Goal: Task Accomplishment & Management: Complete application form

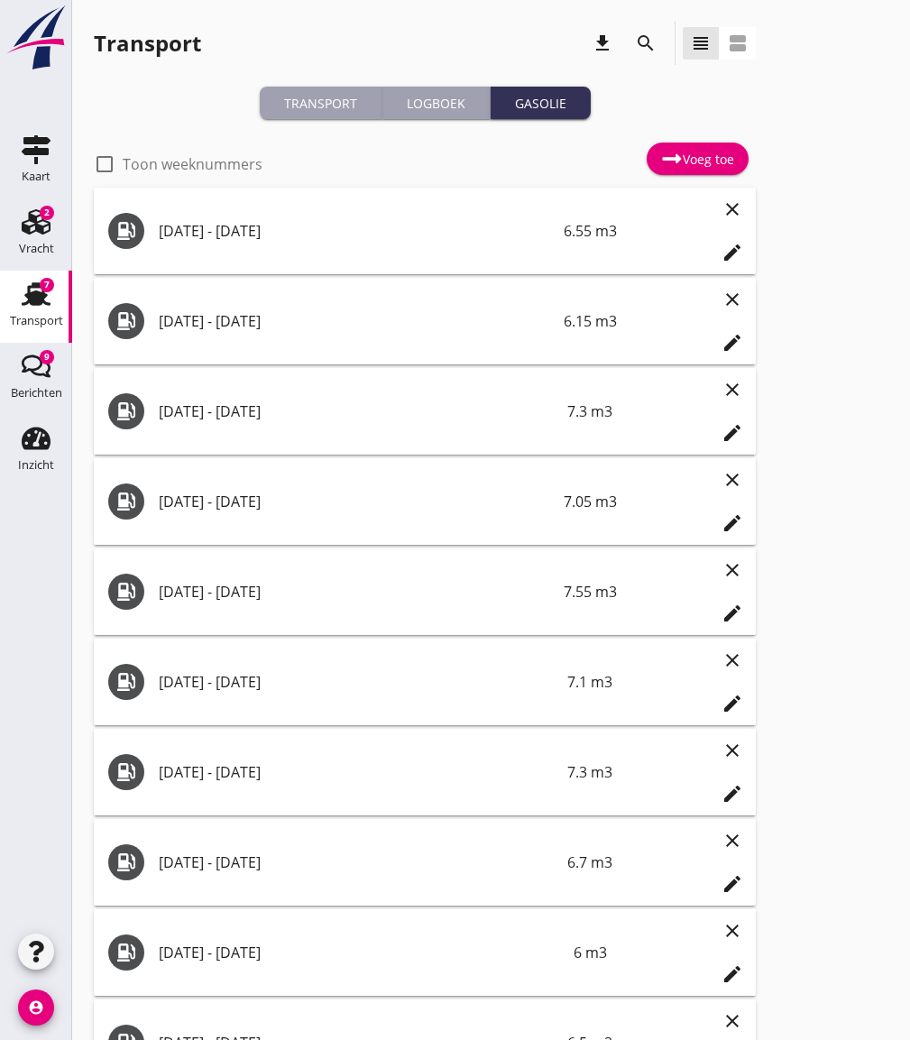
click at [181, 162] on label "Toon weeknummers" at bounding box center [193, 164] width 140 height 18
checkbox input "false"
click at [682, 159] on div "Voeg toe" at bounding box center [697, 159] width 73 height 22
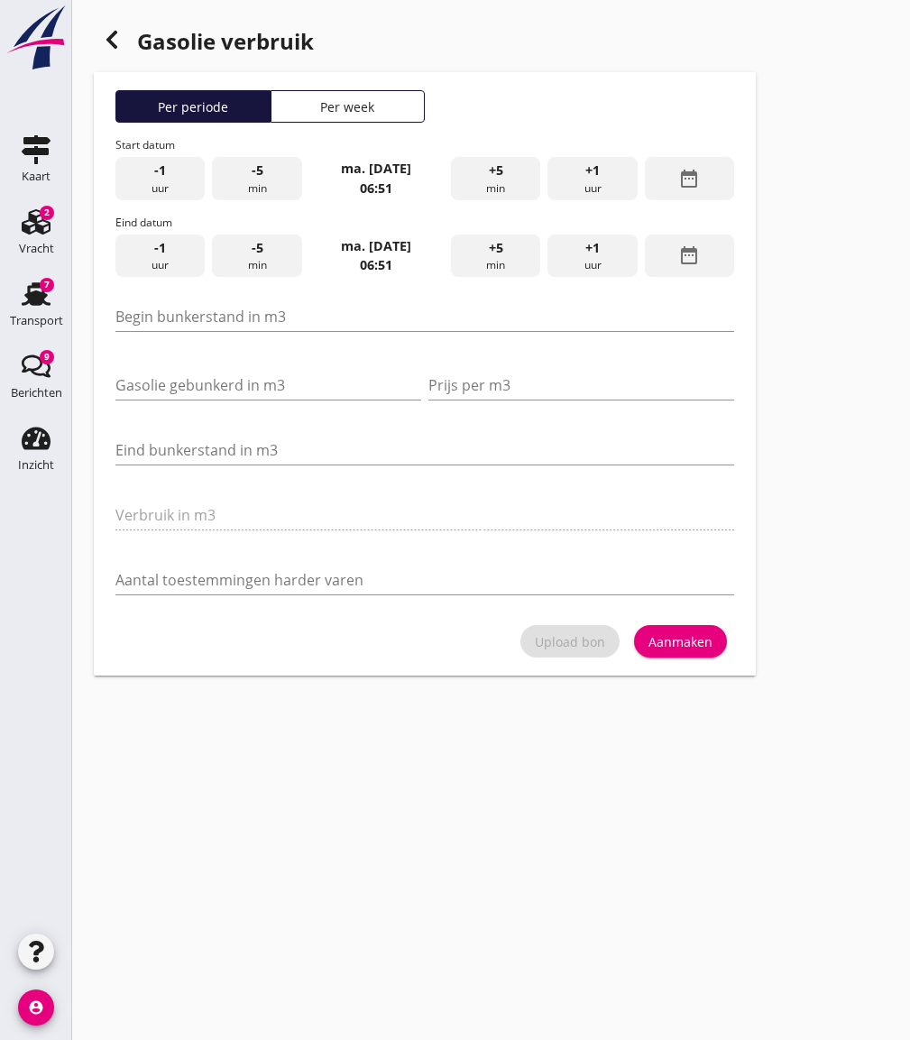
click at [408, 110] on div "Per week" at bounding box center [348, 106] width 139 height 19
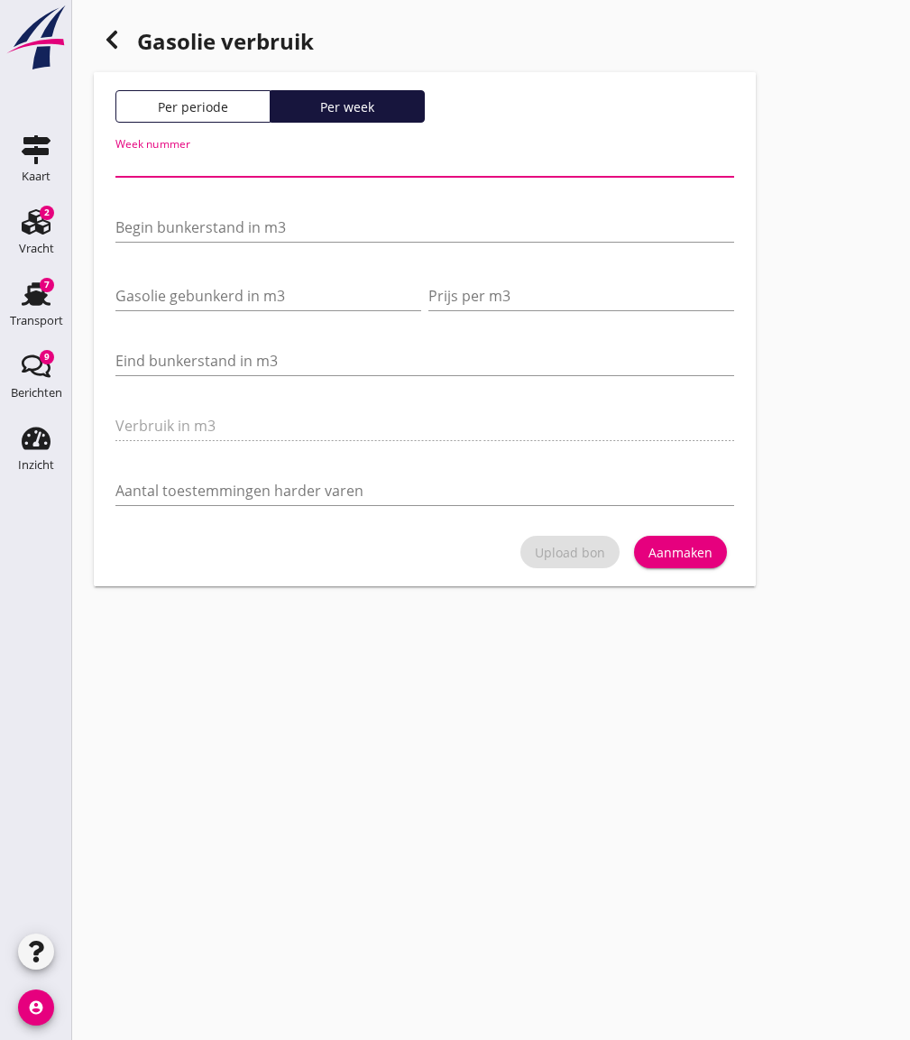
click at [272, 164] on input "Week nummer" at bounding box center [424, 162] width 618 height 29
type input "37"
click at [212, 217] on input "Begin bunkerstand in m3" at bounding box center [424, 227] width 618 height 29
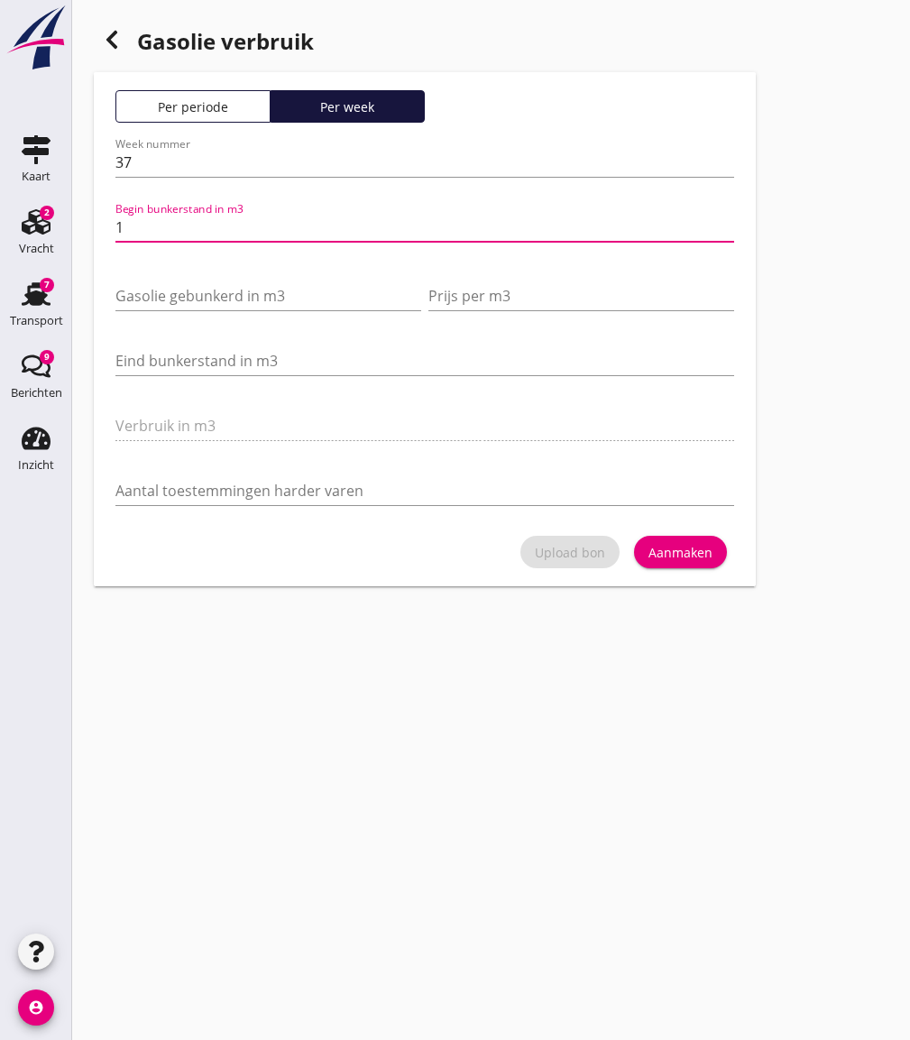
type input "18"
type input "18.600"
click at [133, 289] on input "Gasolie gebunkerd in m3" at bounding box center [268, 295] width 306 height 29
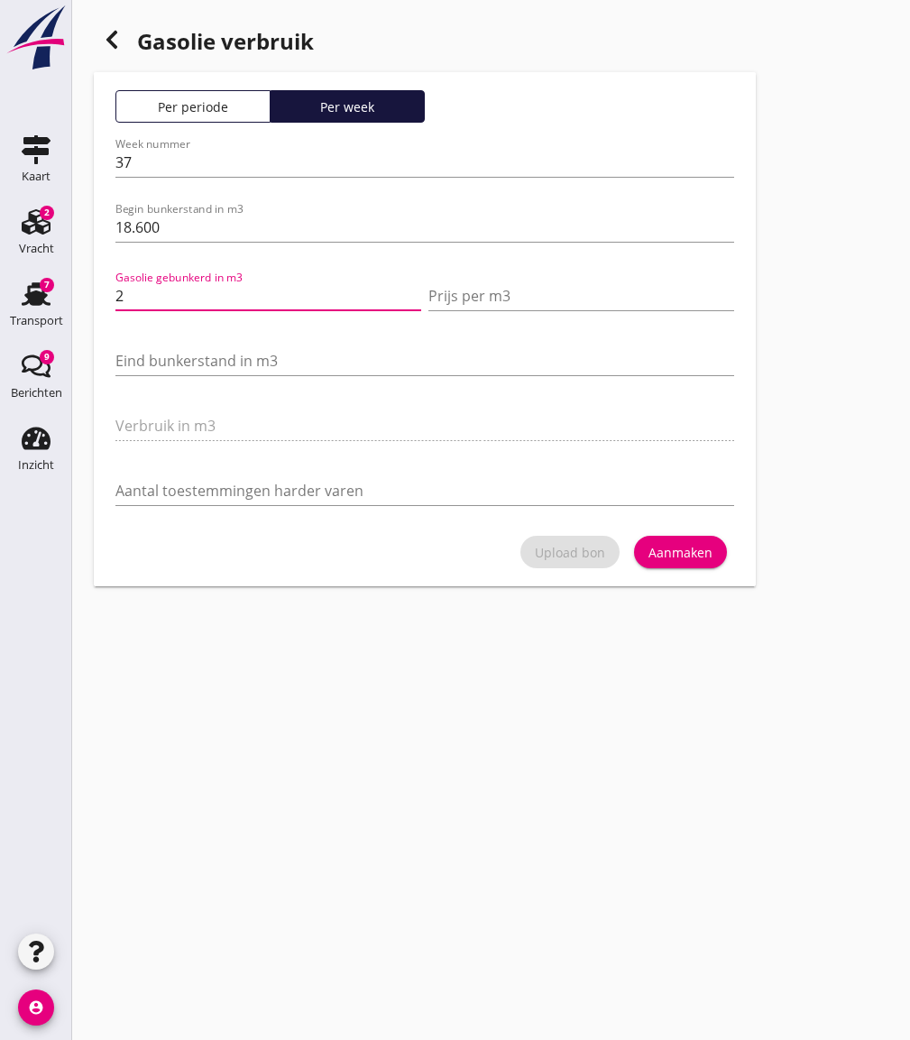
type input "20"
type input "20.000"
click at [517, 296] on input "Prijs per m3" at bounding box center [581, 295] width 306 height 29
type input "612"
click at [193, 355] on input "Eind bunkerstand in m3" at bounding box center [424, 360] width 618 height 29
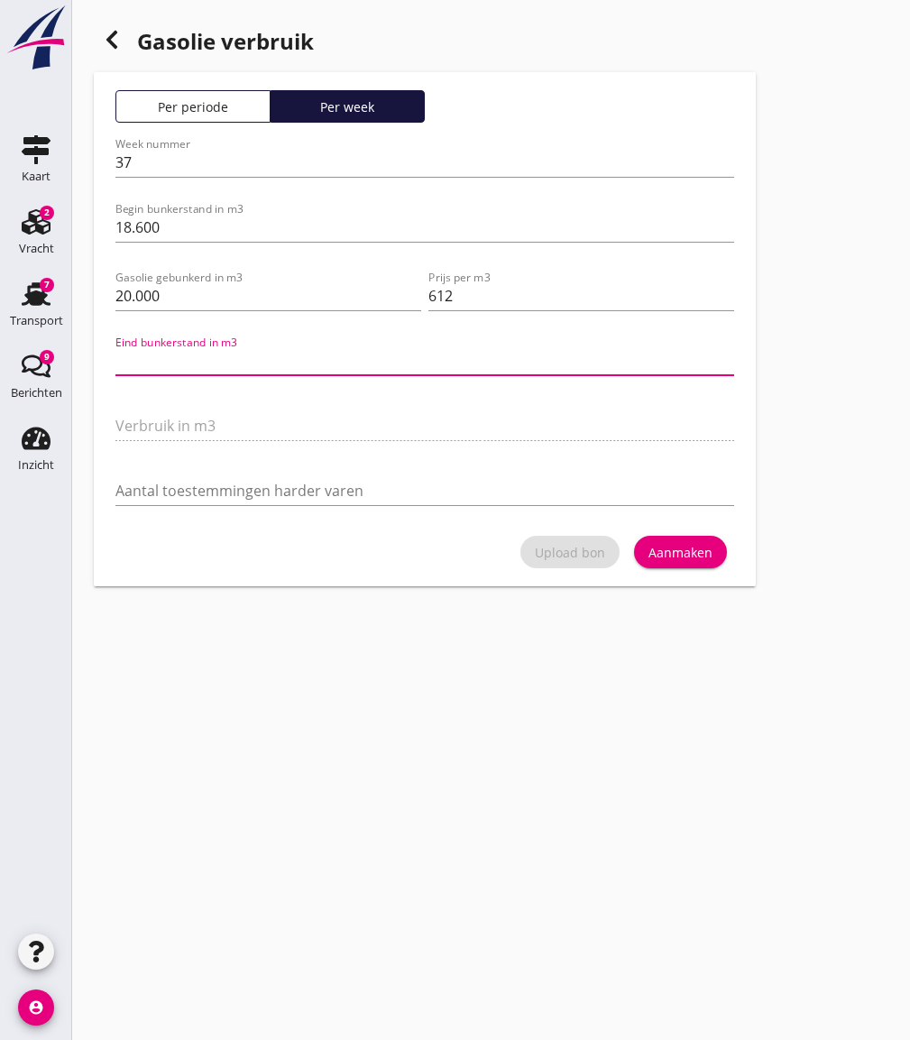
type input "35.6"
type input "3"
type input "6.6"
type input "32"
type input "6"
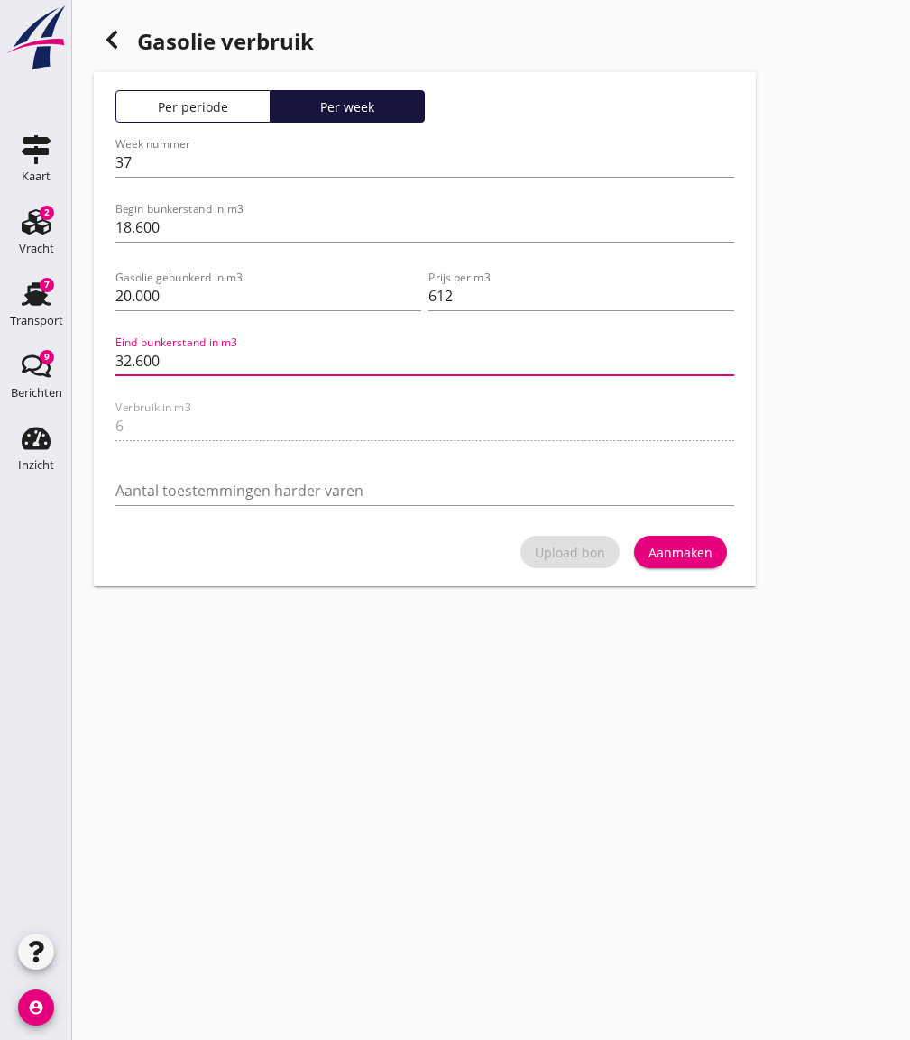
type input "32.600"
click at [676, 557] on div "Aanmaken" at bounding box center [680, 552] width 64 height 19
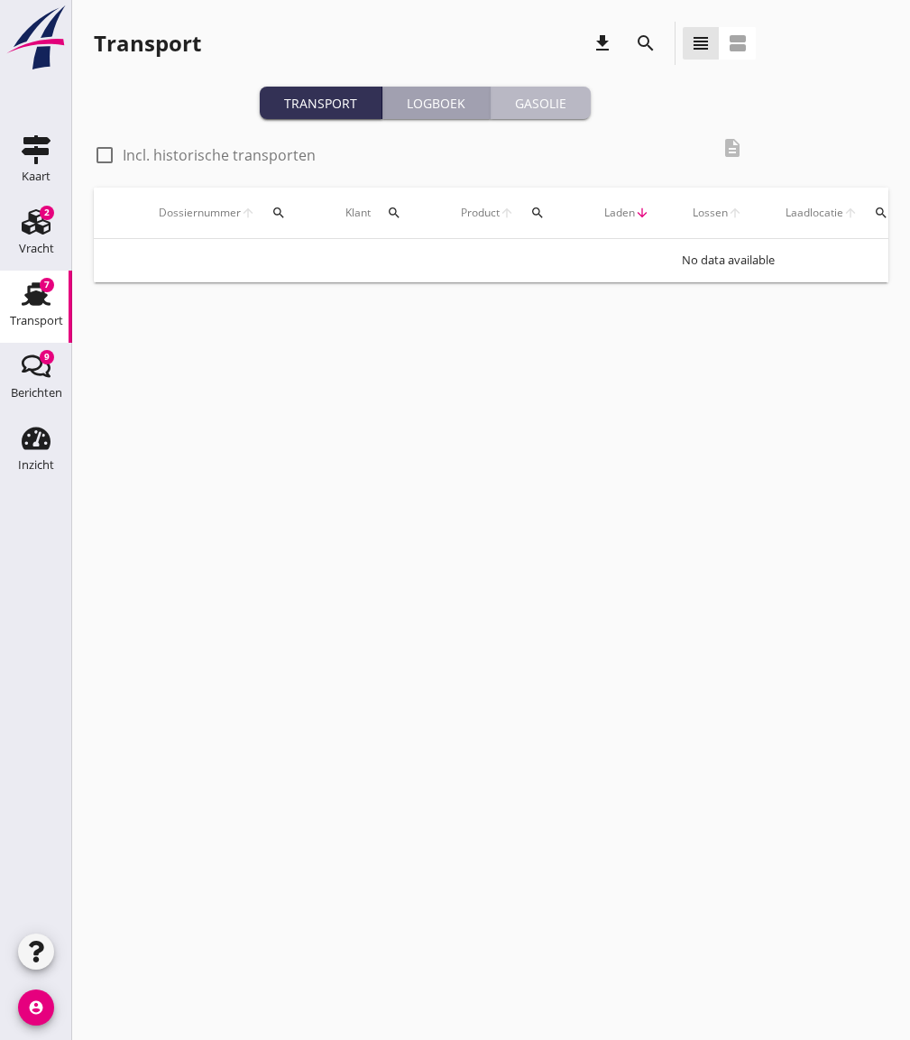
click at [525, 104] on div "Gasolie" at bounding box center [541, 103] width 86 height 19
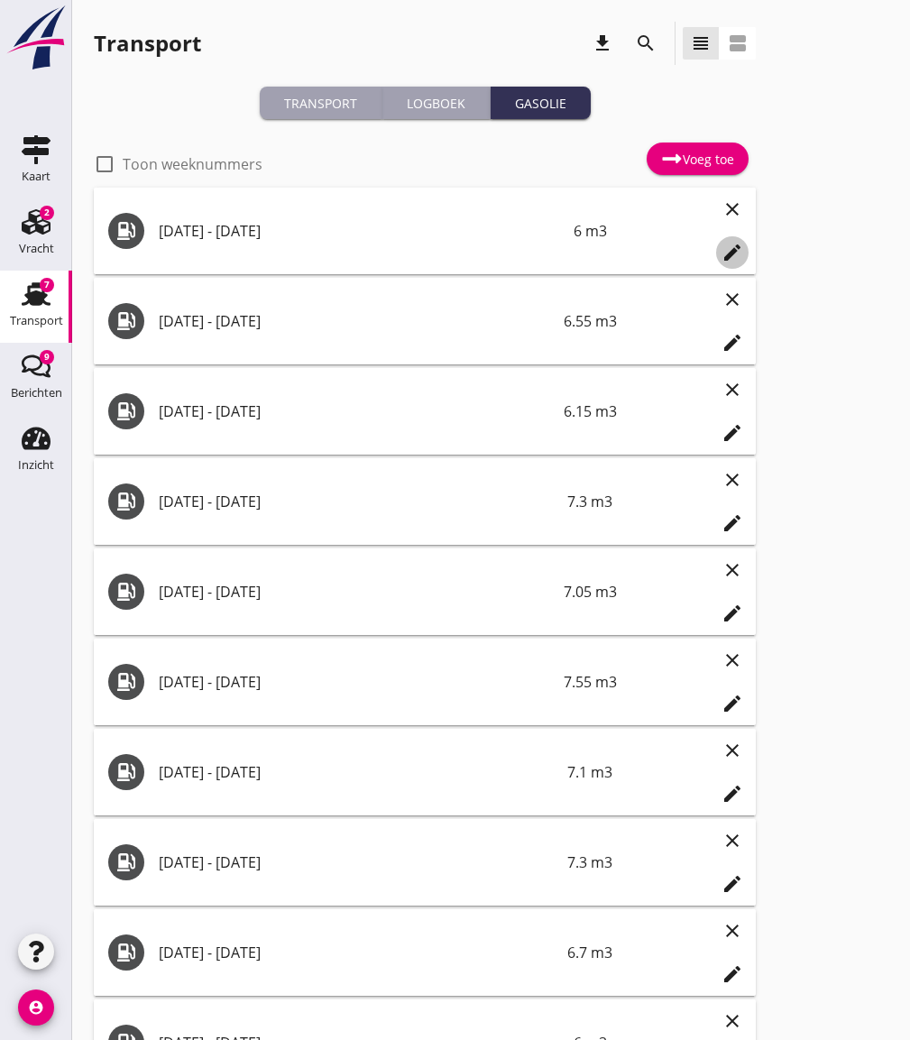
click at [733, 247] on icon "edit" at bounding box center [732, 253] width 22 height 22
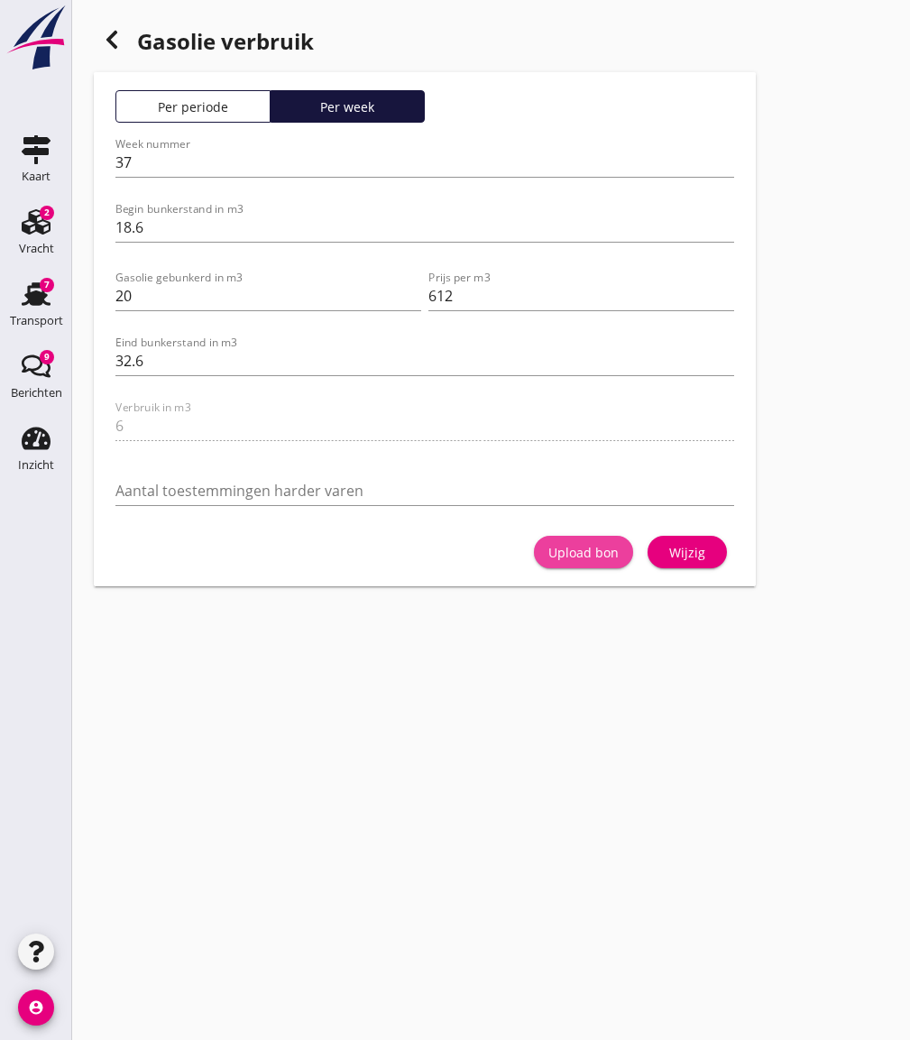
click at [592, 554] on div "Upload bon" at bounding box center [583, 552] width 70 height 19
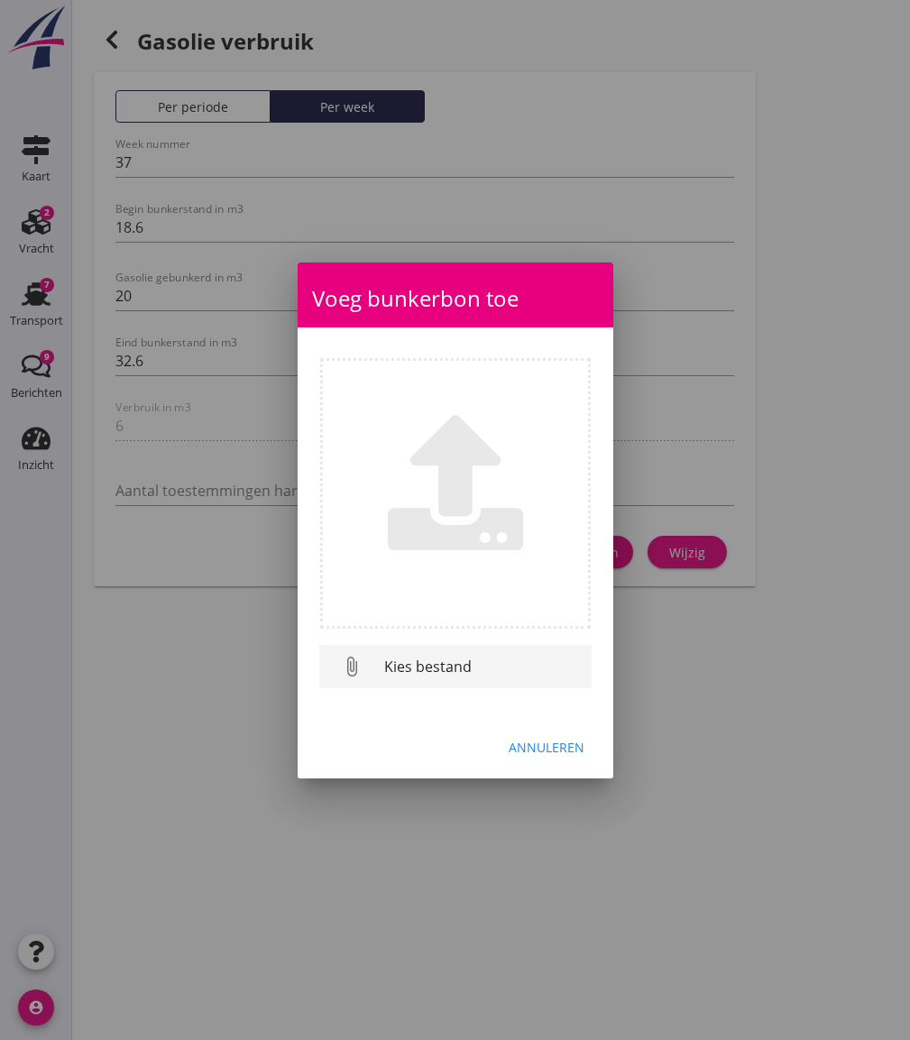
click at [436, 661] on div "Kies bestand" at bounding box center [480, 666] width 193 height 22
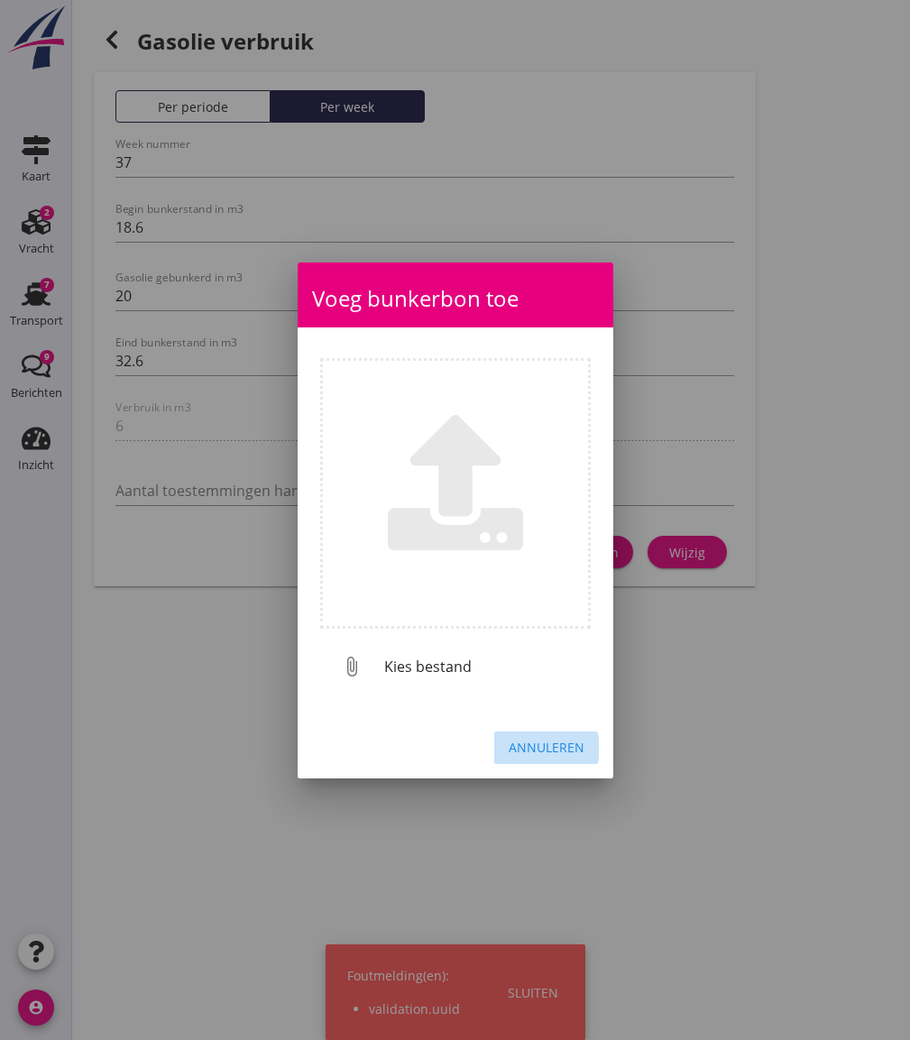
click at [561, 736] on button "Annuleren" at bounding box center [546, 747] width 105 height 32
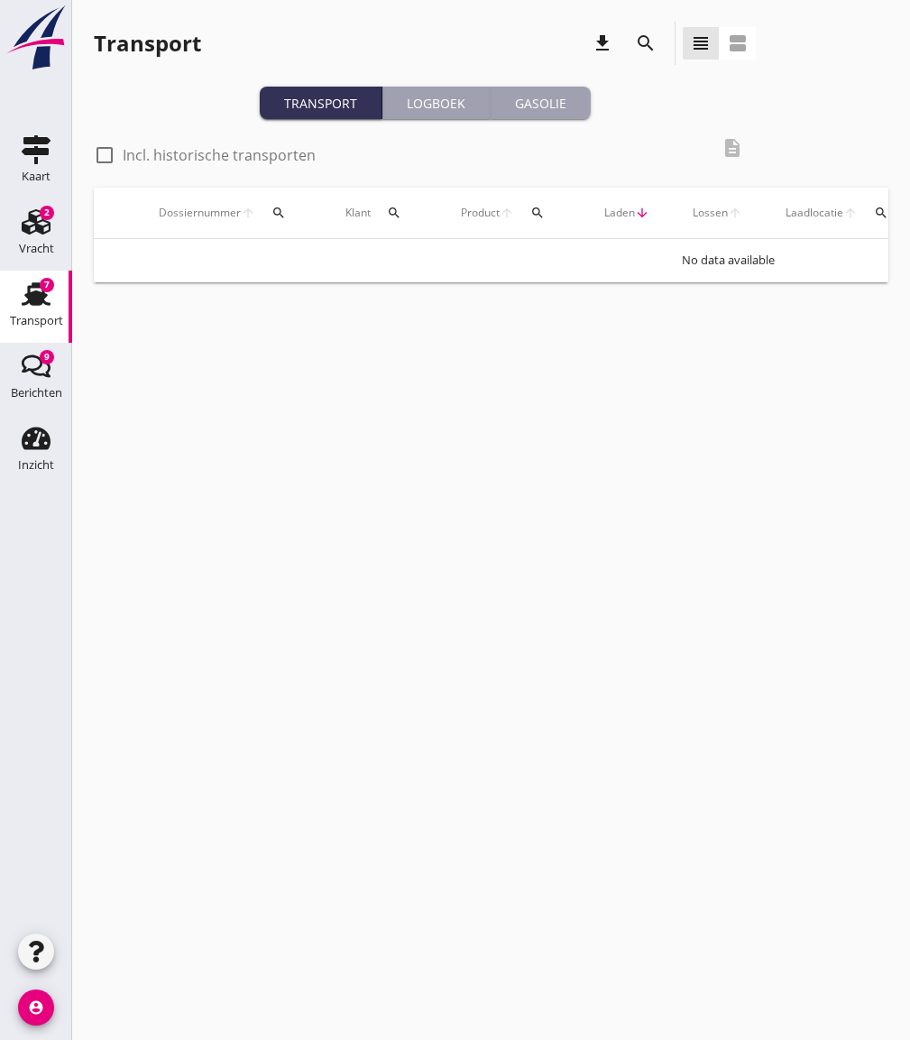
click at [550, 102] on div "Gasolie" at bounding box center [541, 103] width 86 height 19
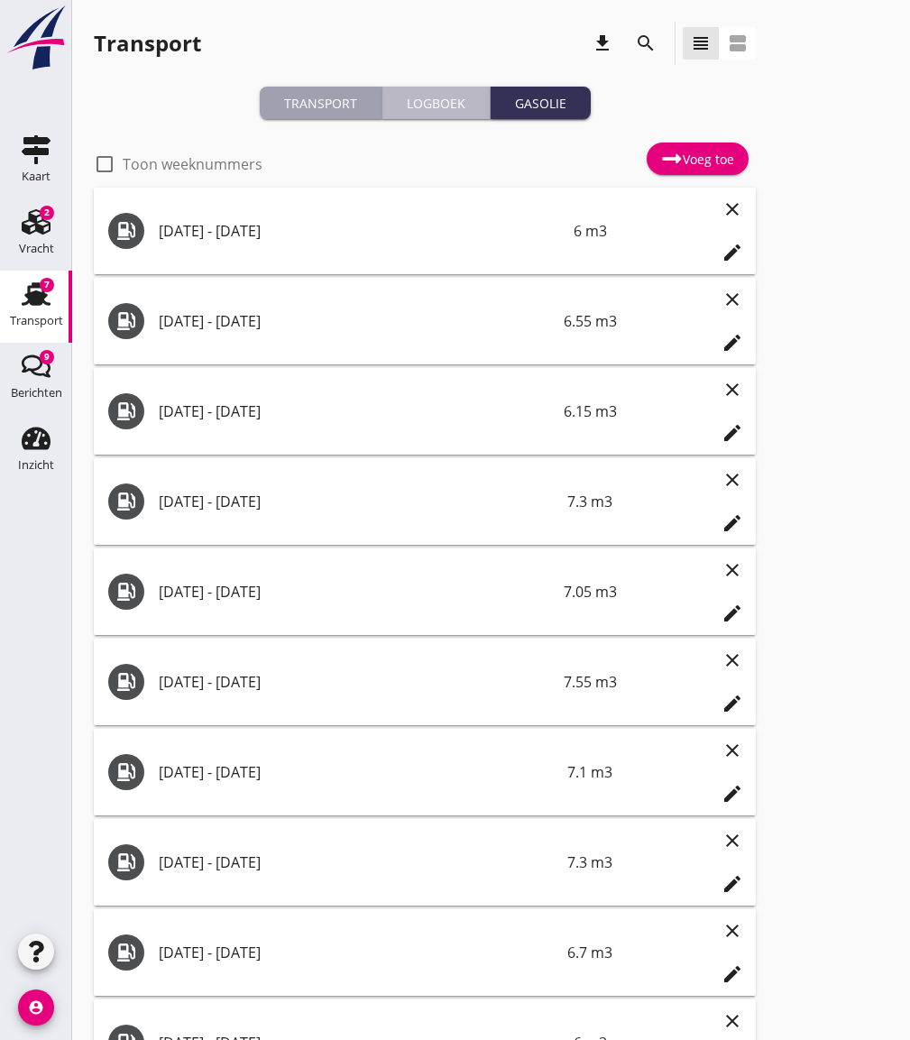
click at [458, 98] on div "Logboek" at bounding box center [435, 103] width 93 height 19
